Goal: Transaction & Acquisition: Purchase product/service

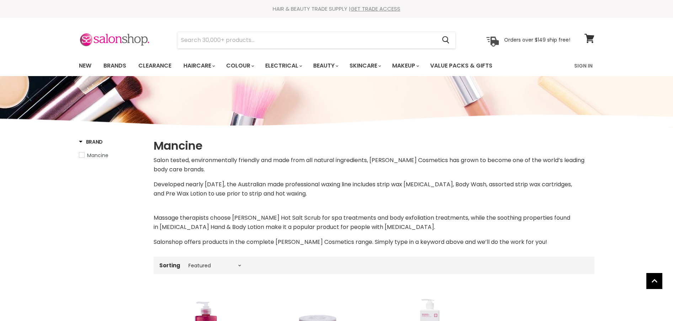
select select "manual"
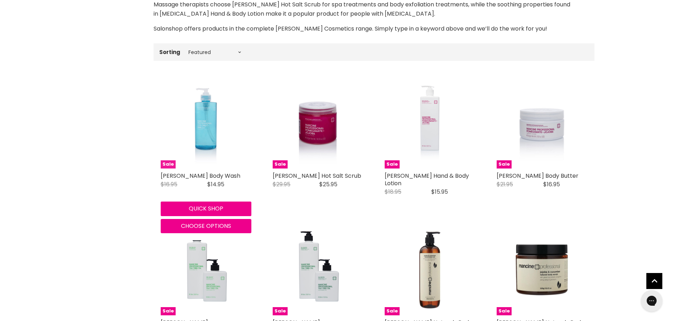
click at [218, 128] on img "Main content" at bounding box center [206, 123] width 60 height 91
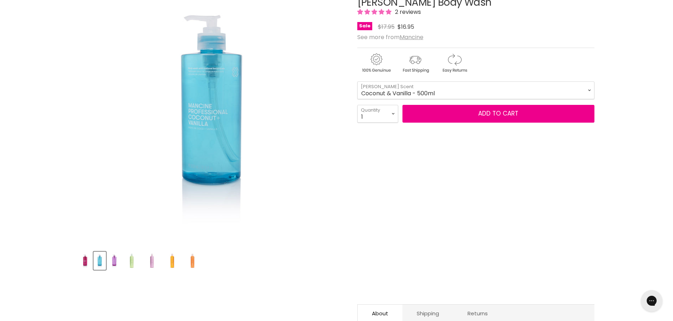
click at [117, 263] on img "Product thumbnails" at bounding box center [114, 260] width 11 height 17
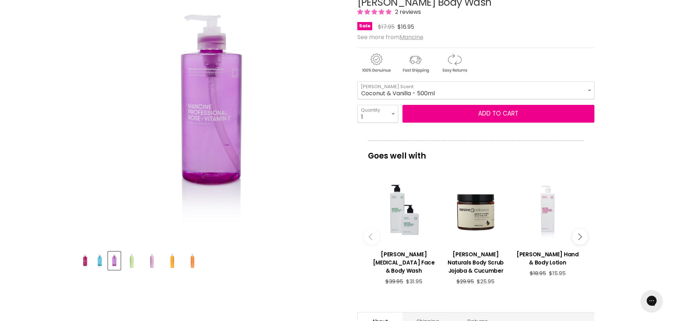
click at [127, 262] on img "Product thumbnails" at bounding box center [131, 260] width 17 height 17
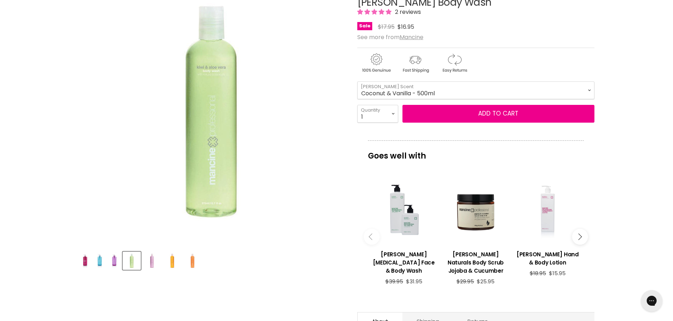
click at [146, 262] on img "Product thumbnails" at bounding box center [152, 260] width 17 height 17
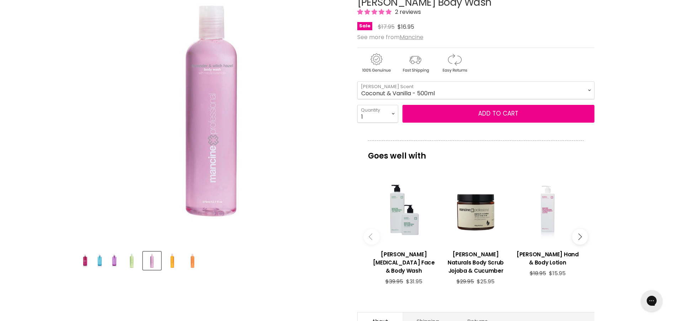
click at [188, 257] on img "Product thumbnails" at bounding box center [192, 260] width 17 height 17
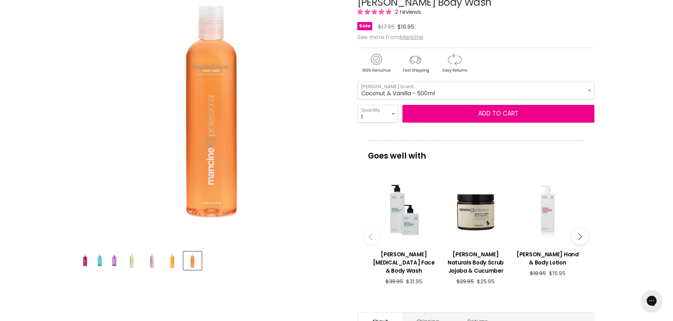
click at [92, 256] on div "Product thumbnails" at bounding box center [212, 260] width 268 height 20
